Goal: Information Seeking & Learning: Learn about a topic

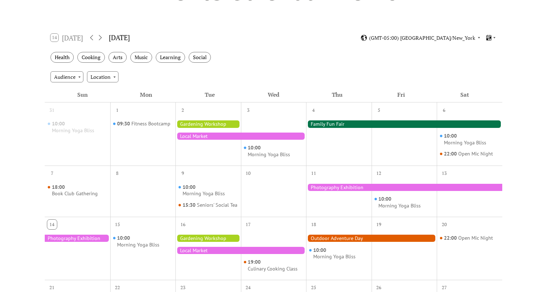
scroll to position [96, 0]
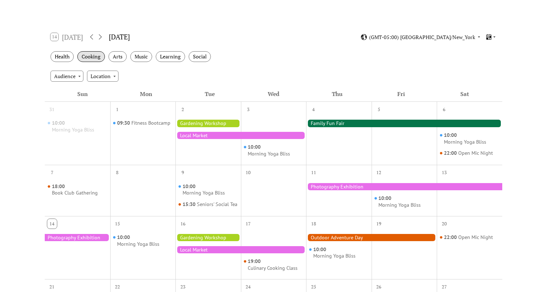
click at [91, 57] on div "Cooking" at bounding box center [91, 56] width 28 height 11
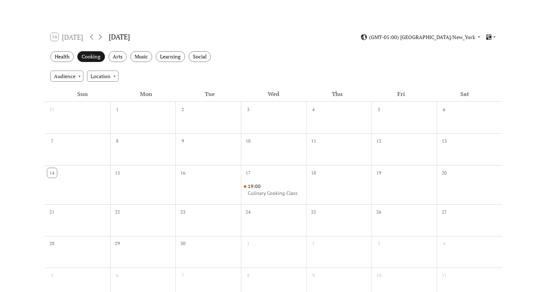
click at [94, 57] on div "Cooking" at bounding box center [91, 56] width 28 height 11
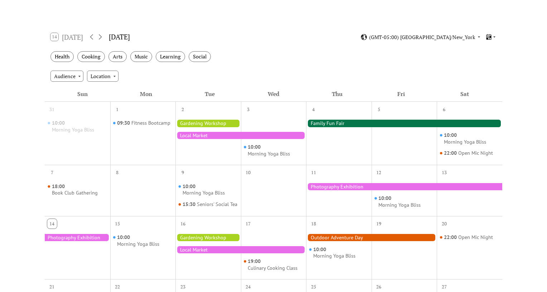
click at [210, 134] on div at bounding box center [240, 135] width 131 height 7
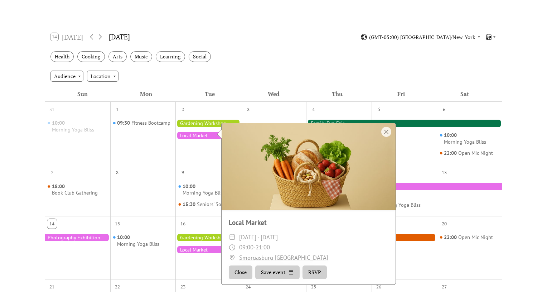
scroll to position [93, 0]
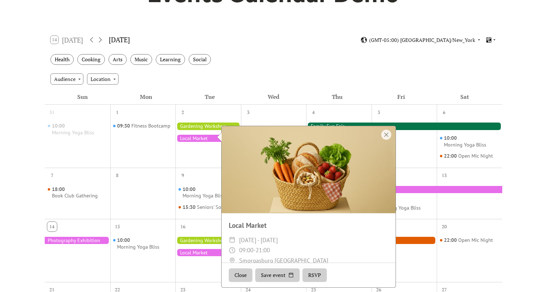
click at [149, 145] on div "09:30 Fitness Bootcamp" at bounding box center [143, 141] width 66 height 46
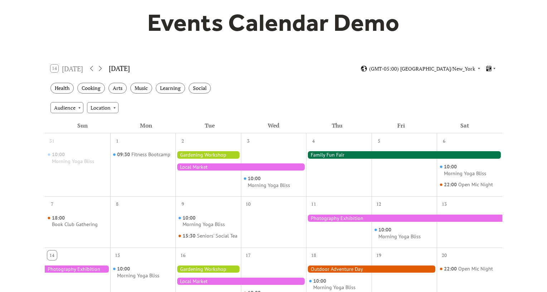
scroll to position [63, 0]
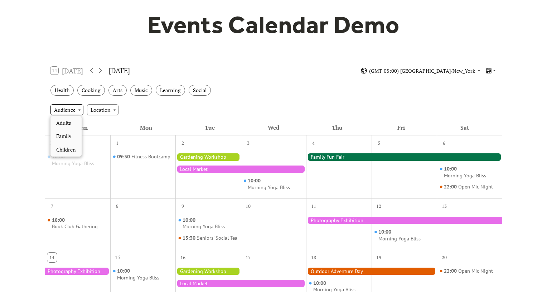
click at [79, 110] on div "Audience" at bounding box center [66, 109] width 33 height 11
click at [65, 133] on div "Family" at bounding box center [65, 136] width 31 height 14
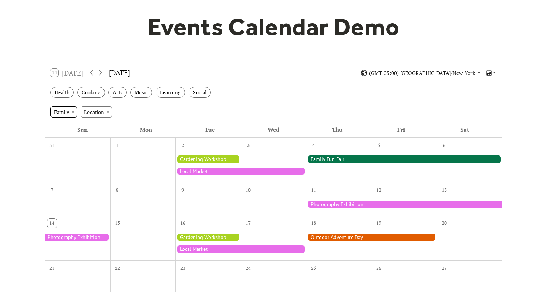
click at [74, 110] on div "Family" at bounding box center [63, 111] width 26 height 11
click at [69, 138] on span "Adults" at bounding box center [63, 138] width 15 height 8
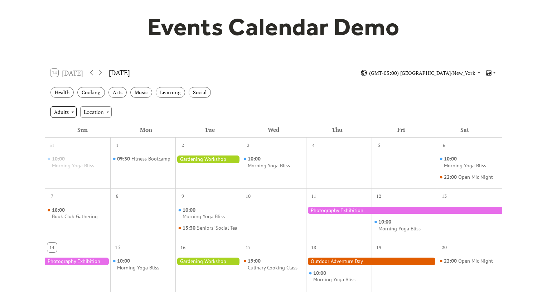
click at [75, 111] on div "Adults" at bounding box center [63, 111] width 26 height 11
click at [67, 122] on span "Clear" at bounding box center [62, 125] width 13 height 8
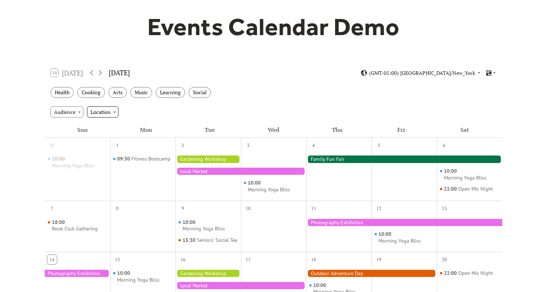
click at [115, 111] on div "Location" at bounding box center [103, 111] width 32 height 11
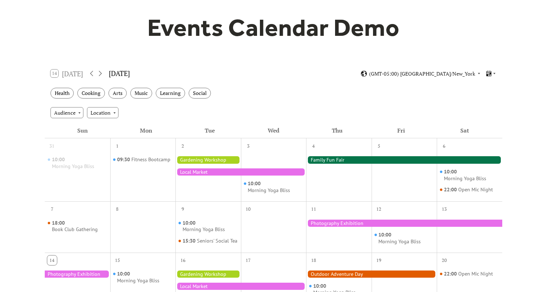
click at [142, 109] on div "Audience Location" at bounding box center [274, 112] width 458 height 19
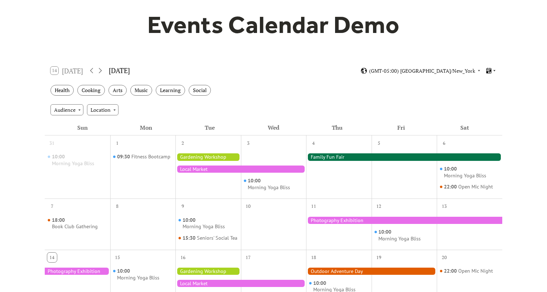
click at [494, 70] on icon at bounding box center [494, 70] width 4 height 4
click at [423, 91] on div "Health Cooking Arts Music Learning Social" at bounding box center [274, 91] width 458 height 20
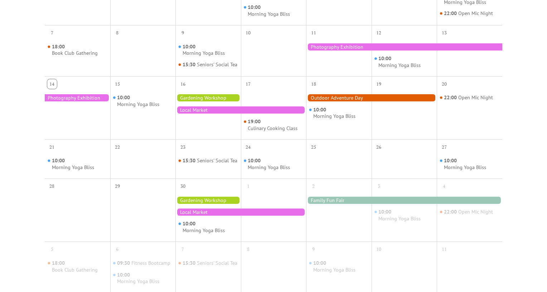
scroll to position [231, 0]
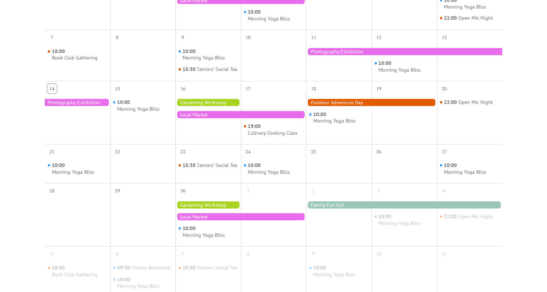
click at [337, 50] on div at bounding box center [404, 51] width 196 height 7
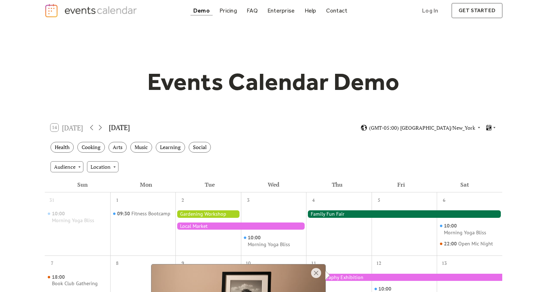
scroll to position [0, 0]
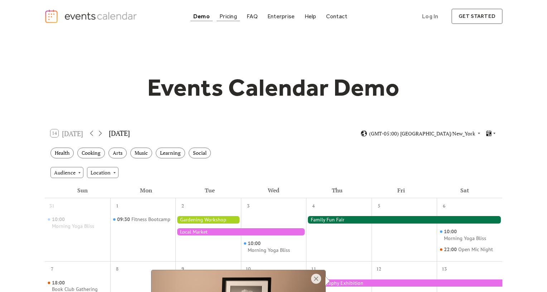
click at [230, 16] on div "Pricing" at bounding box center [229, 16] width 18 height 4
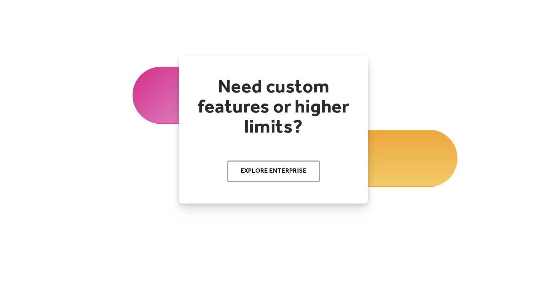
scroll to position [143, 0]
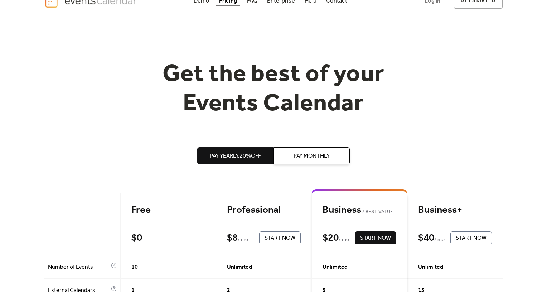
scroll to position [0, 0]
